Goal: Transaction & Acquisition: Obtain resource

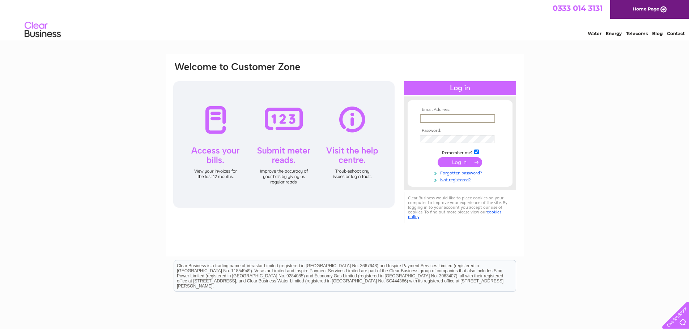
click at [461, 119] on input "text" at bounding box center [457, 118] width 75 height 9
type input "enquiries@jacksonsmarquees.co.uk"
click at [463, 161] on input "submit" at bounding box center [460, 162] width 44 height 10
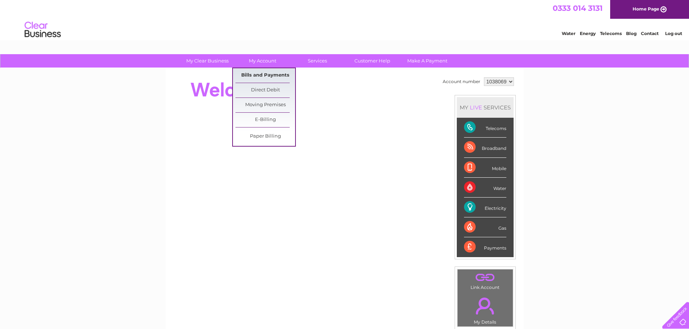
click at [268, 76] on link "Bills and Payments" at bounding box center [265, 75] width 60 height 14
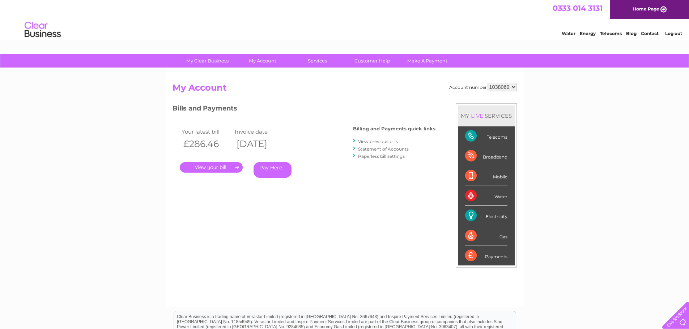
click at [221, 167] on link "." at bounding box center [211, 167] width 63 height 10
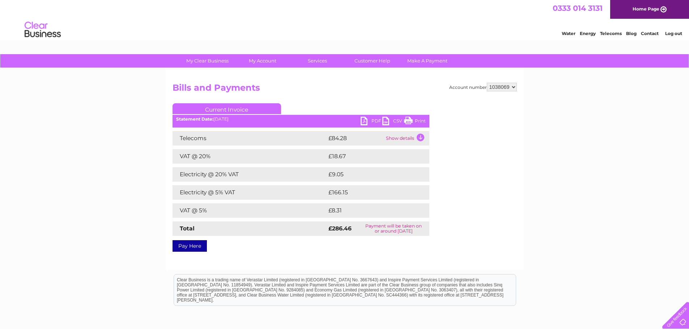
click at [368, 121] on link "PDF" at bounding box center [372, 122] width 22 height 10
click at [363, 119] on link "PDF" at bounding box center [372, 122] width 22 height 10
click at [675, 34] on link "Log out" at bounding box center [673, 33] width 17 height 5
